Goal: Communication & Community: Participate in discussion

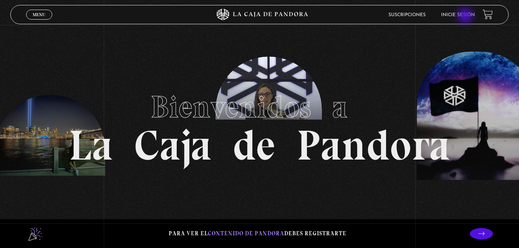
click at [466, 17] on link "Inicie sesión" at bounding box center [458, 15] width 34 height 5
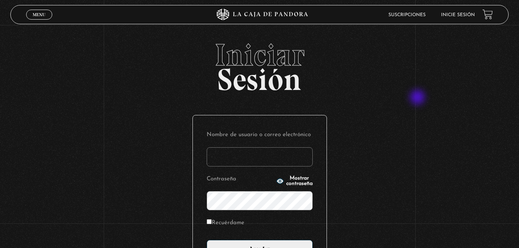
scroll to position [90, 0]
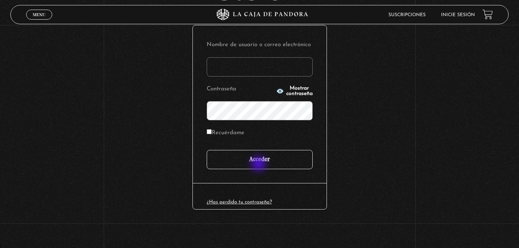
type input "ghisalazar28@gmail.com"
click at [259, 164] on input "Acceder" at bounding box center [260, 159] width 106 height 19
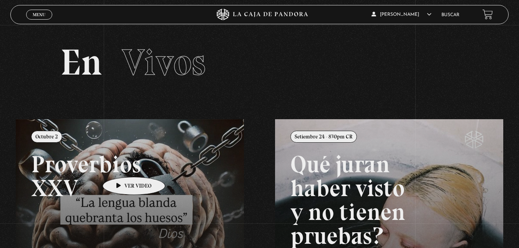
click at [122, 165] on link at bounding box center [275, 243] width 519 height 248
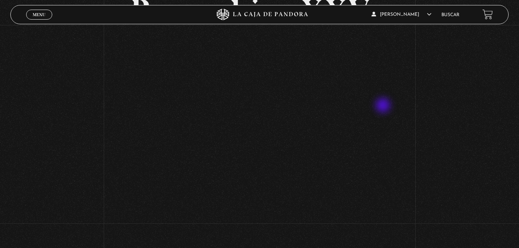
scroll to position [71, 0]
click at [106, 177] on div "Volver Octubre 2 Proverbios XXV" at bounding box center [259, 91] width 519 height 275
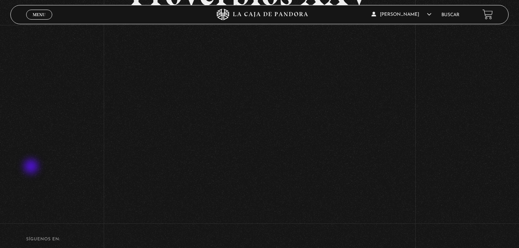
scroll to position [89, 0]
